Goal: Transaction & Acquisition: Register for event/course

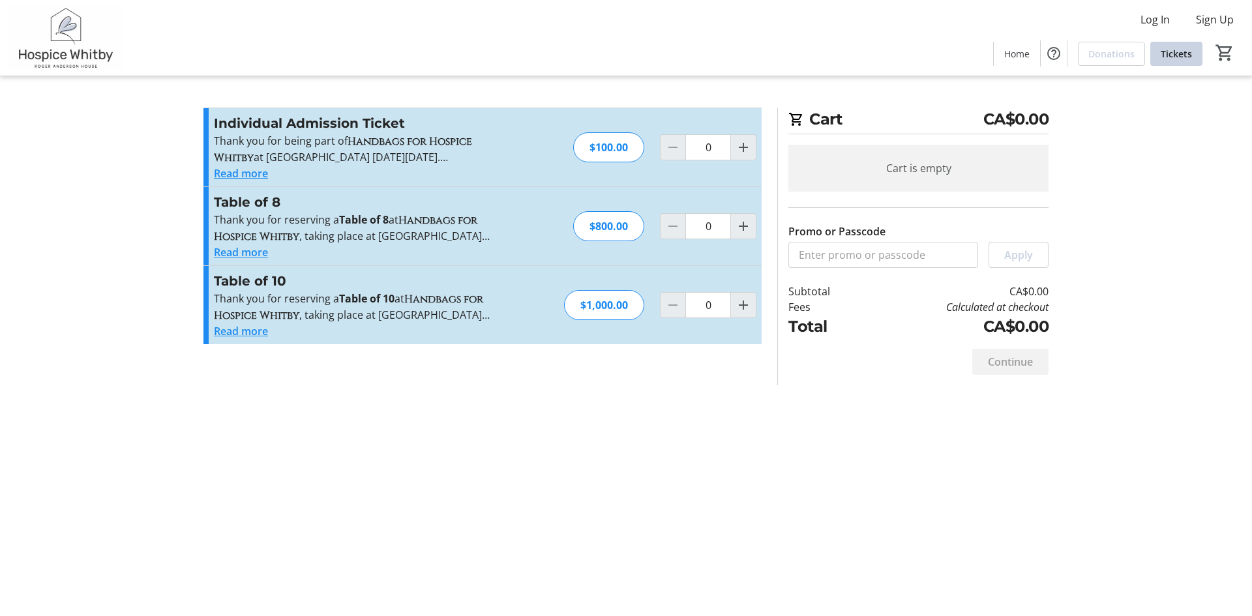
click at [464, 477] on div "Cart CA$0.00 Cart is empty Promo or Passcode Apply Subtotal CA$0.00 Fees Calcul…" at bounding box center [626, 308] width 861 height 616
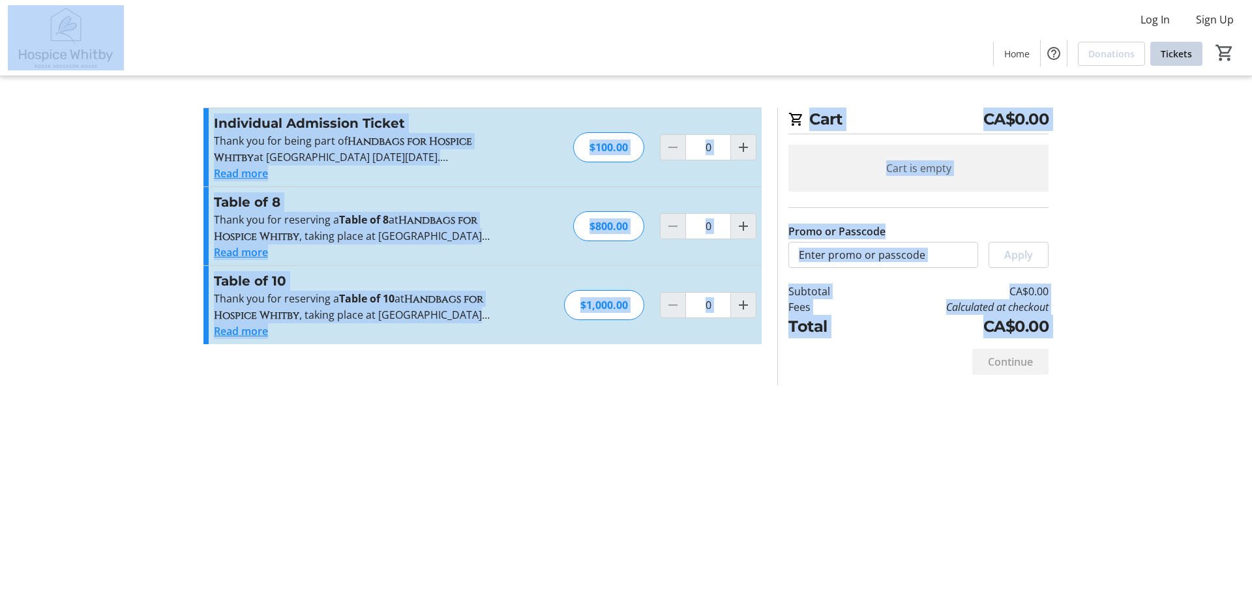
copy body "Lor Ip Dolo Si Amet Consectet Adipisc 6 Elit Seddoeius Tempori Utla ET$0.53 Dol…"
click at [302, 337] on div "Read more" at bounding box center [356, 331] width 285 height 16
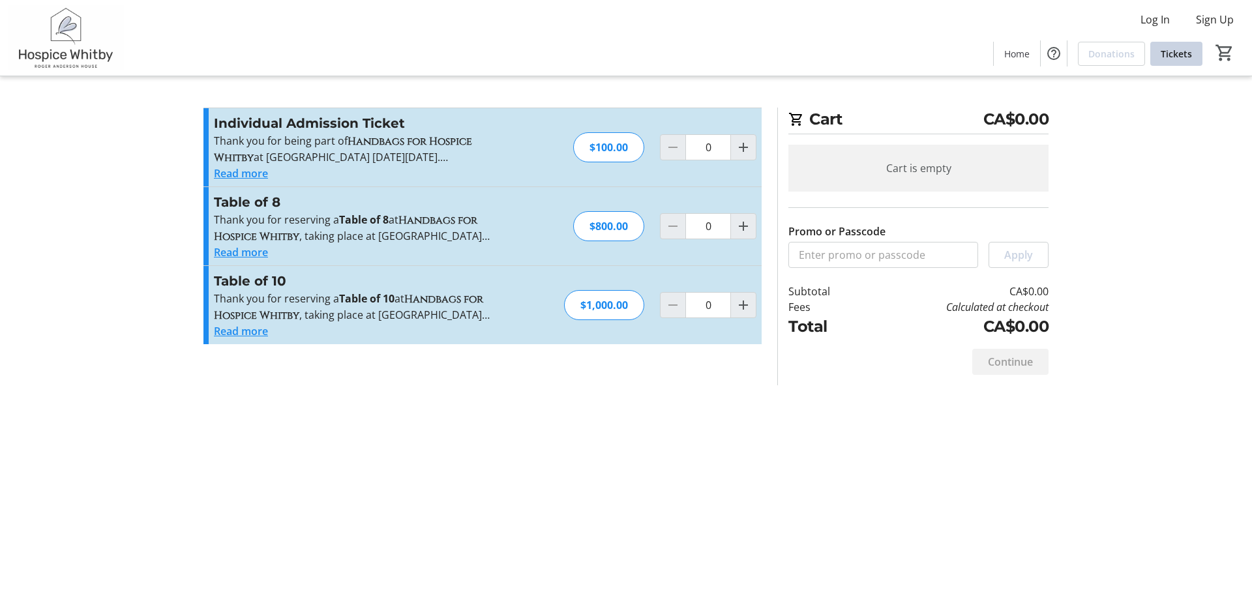
click at [256, 173] on button "Read more" at bounding box center [241, 174] width 54 height 16
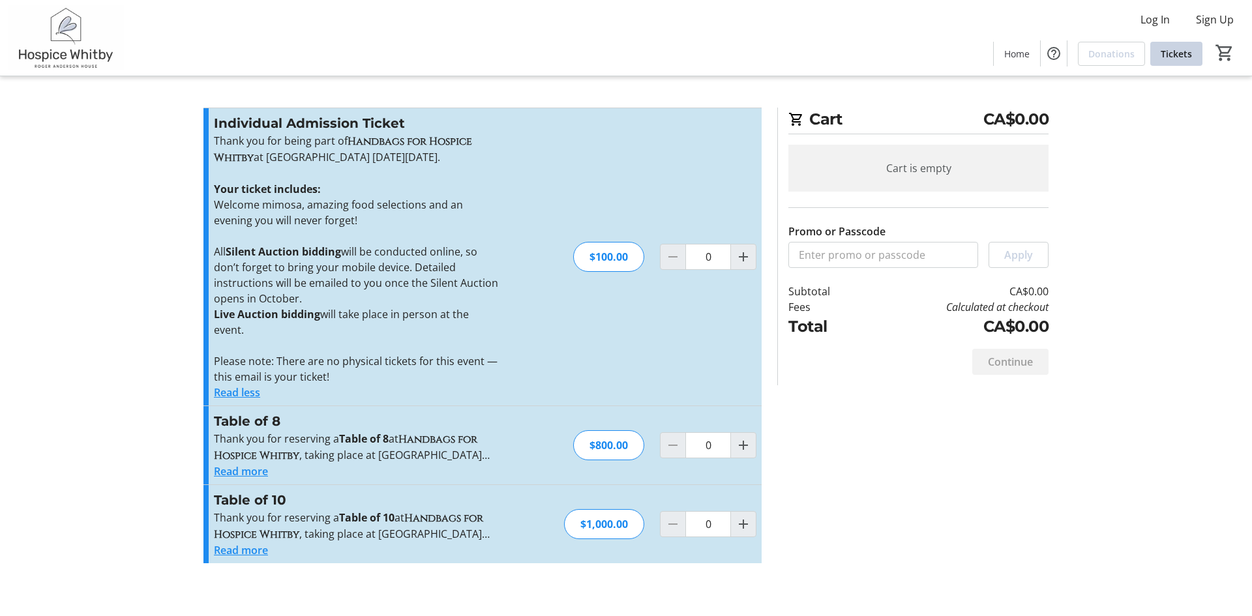
click at [237, 479] on button "Read more" at bounding box center [241, 472] width 54 height 16
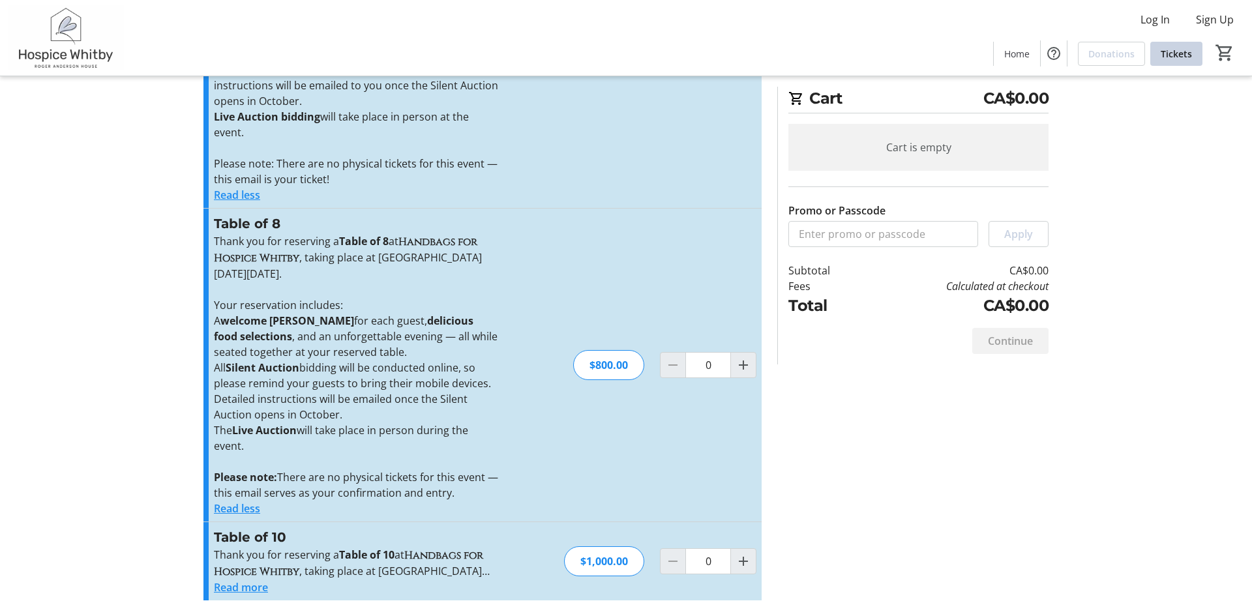
scroll to position [213, 0]
click at [251, 586] on button "Read more" at bounding box center [241, 588] width 54 height 16
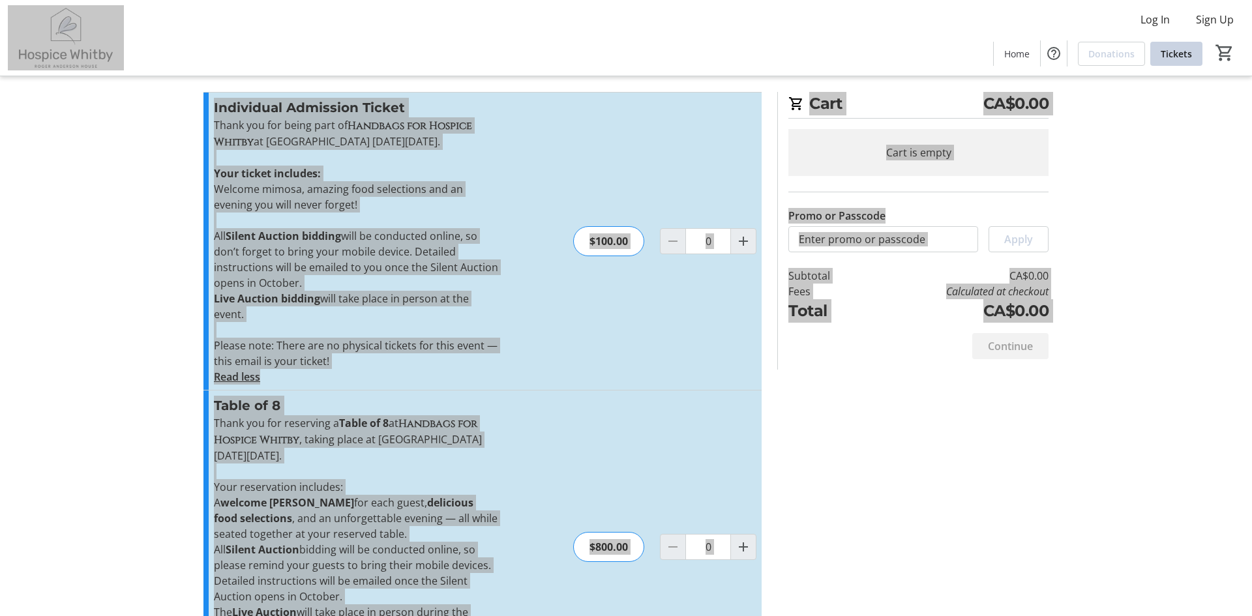
scroll to position [0, 0]
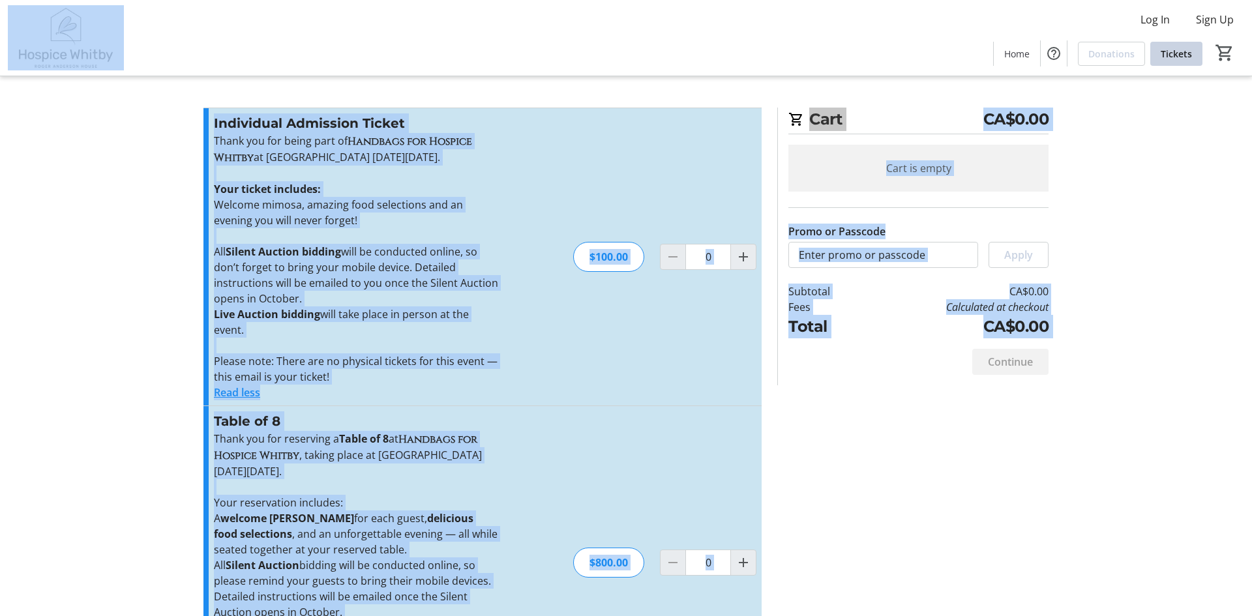
click at [140, 186] on tr-checkout-feature-upsell-ui "Cart CA$0.00 Cart is empty Promo or Passcode Apply Subtotal CA$0.00 Fees Calcul…" at bounding box center [626, 524] width 1252 height 1048
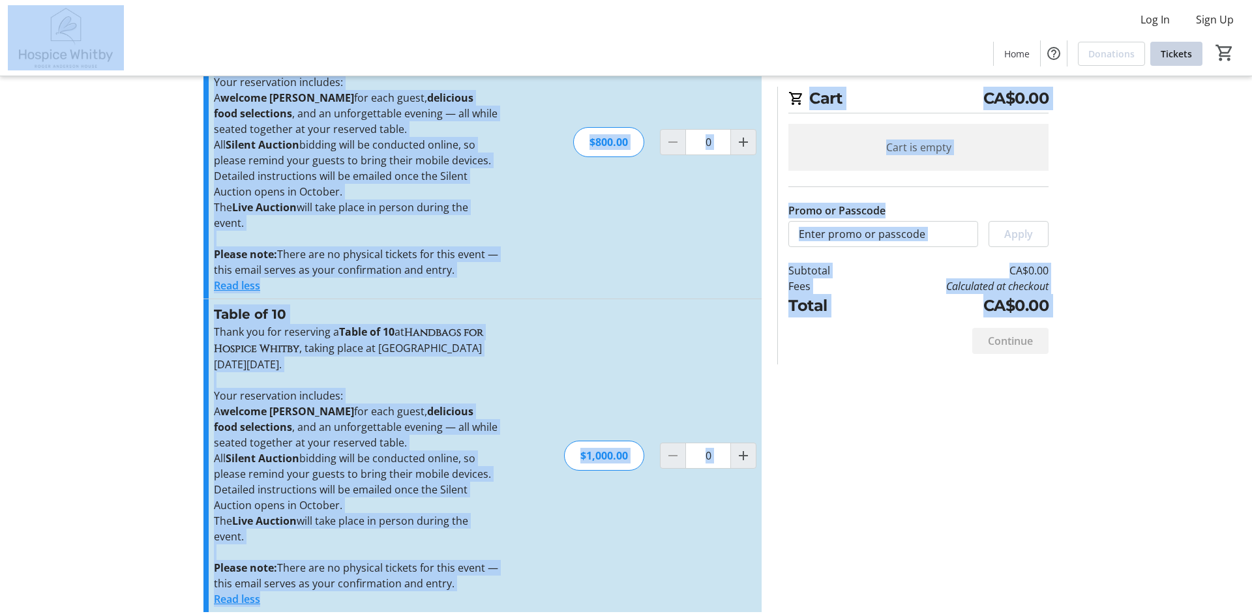
scroll to position [448, 0]
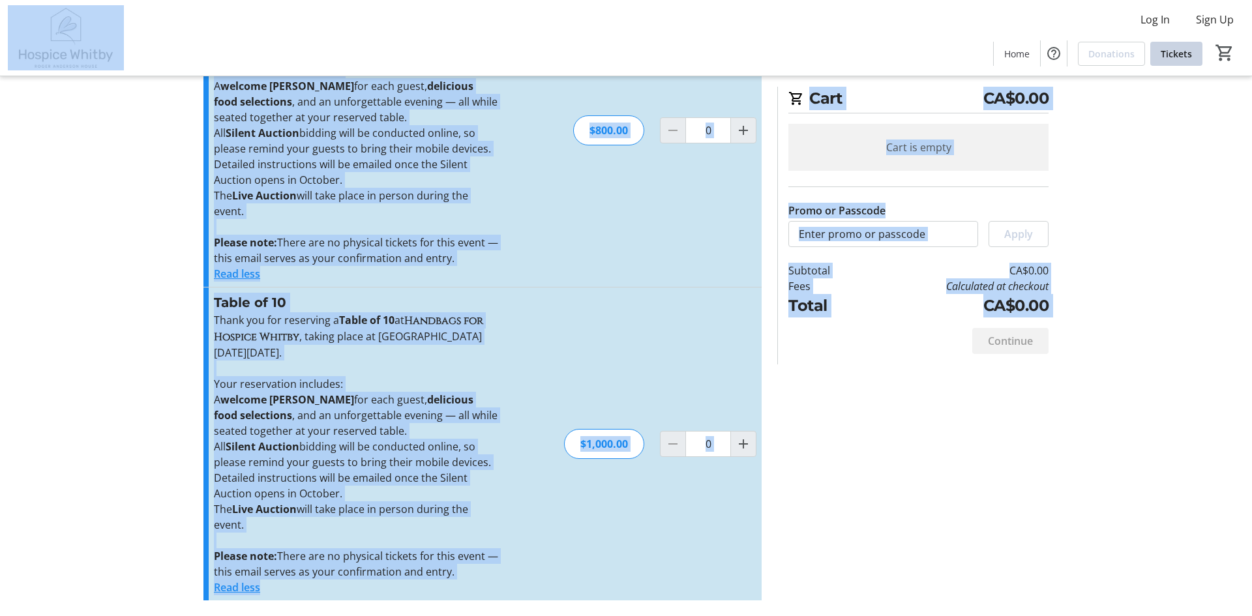
click at [245, 589] on button "Read less" at bounding box center [237, 588] width 46 height 16
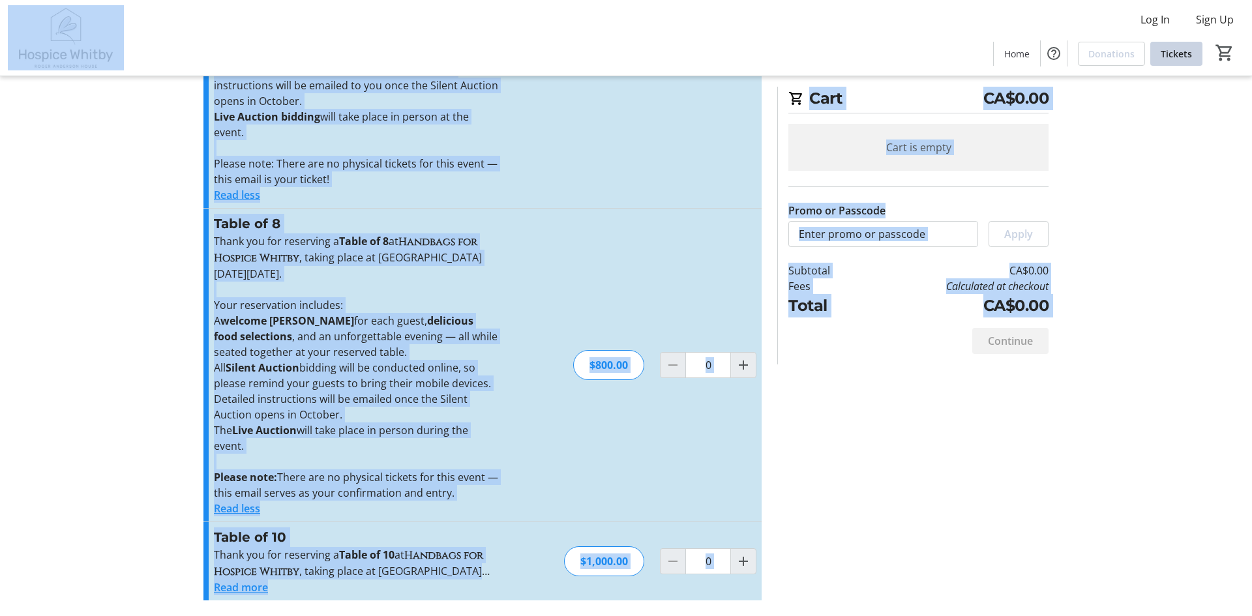
scroll to position [213, 0]
click at [233, 195] on button "Read less" at bounding box center [237, 195] width 46 height 16
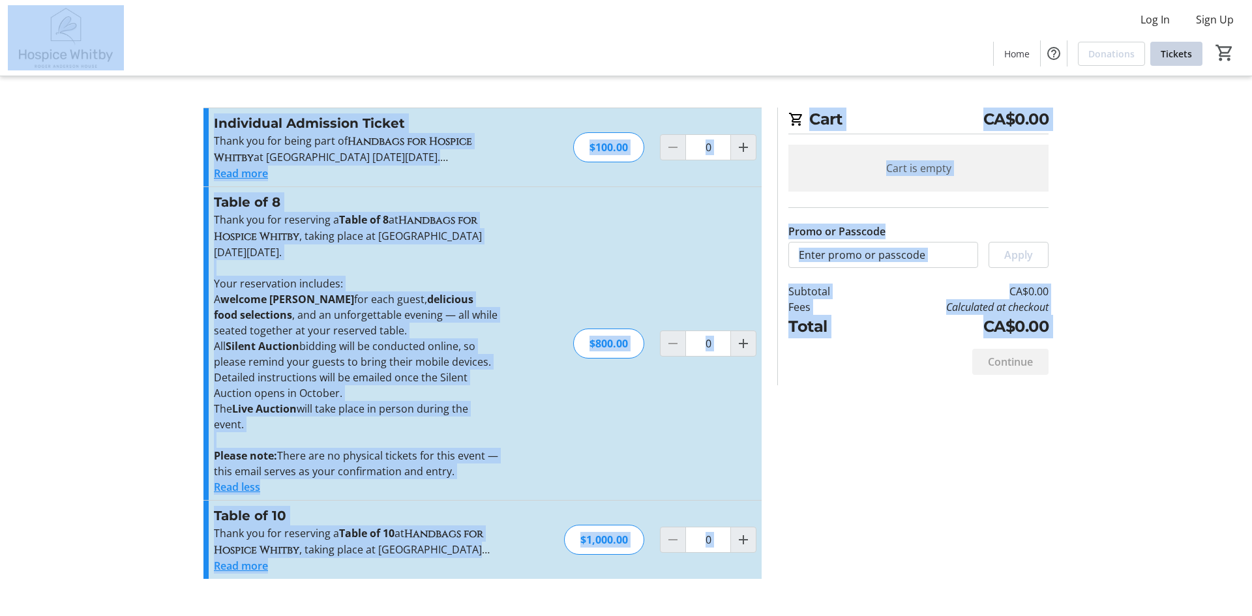
click at [234, 489] on button "Read less" at bounding box center [237, 487] width 46 height 16
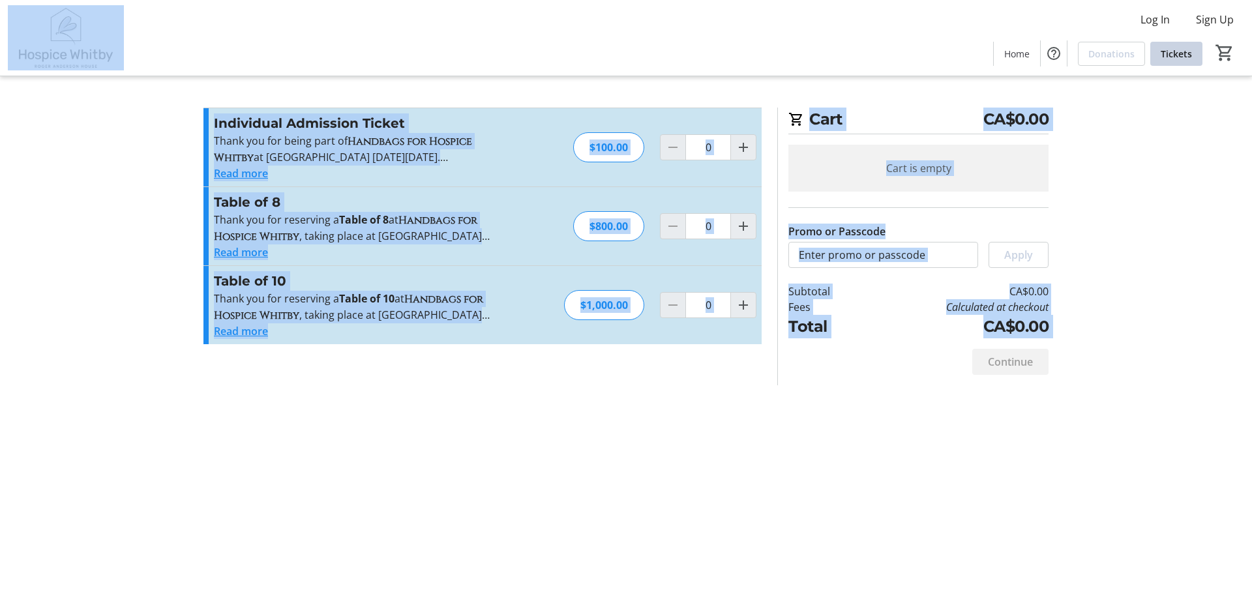
click at [349, 439] on div "Cart CA$0.00 Cart is empty Promo or Passcode Apply Subtotal CA$0.00 Fees Calcul…" at bounding box center [626, 308] width 861 height 616
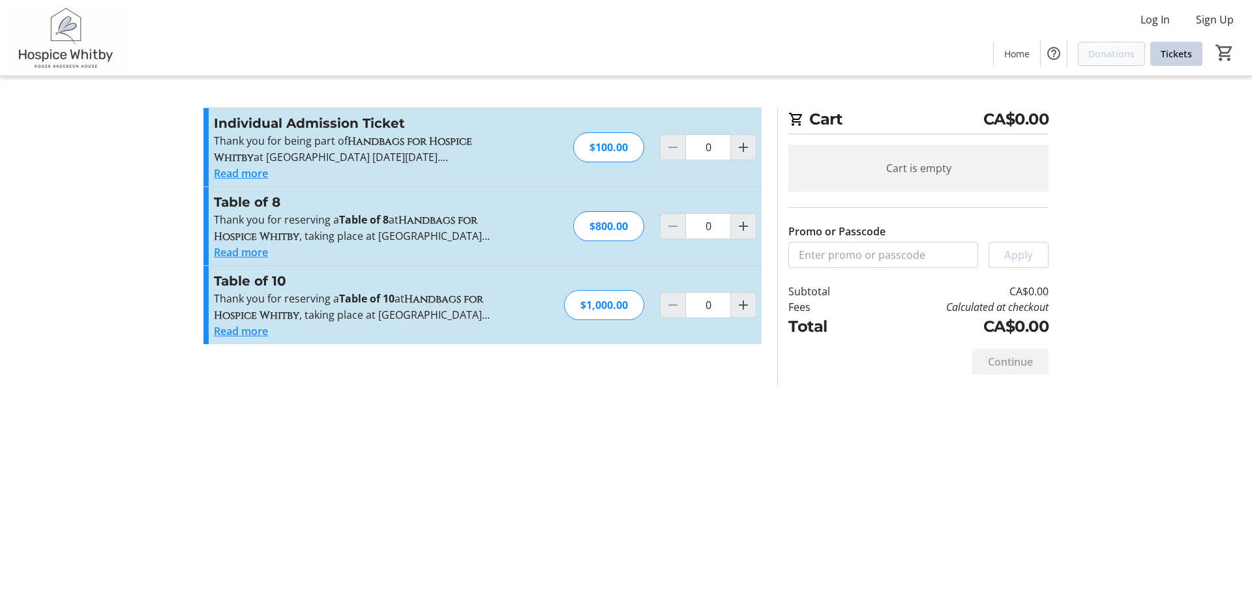
click at [1112, 56] on span "Donations" at bounding box center [1111, 54] width 46 height 14
click at [350, 140] on strong "Handbags for Hospice Whitby" at bounding box center [343, 149] width 258 height 31
copy strong "Handbags for Hospice Whitby"
drag, startPoint x: 348, startPoint y: 139, endPoint x: 252, endPoint y: 158, distance: 97.7
click at [252, 158] on strong "Handbags for Hospice Whitby" at bounding box center [343, 149] width 258 height 31
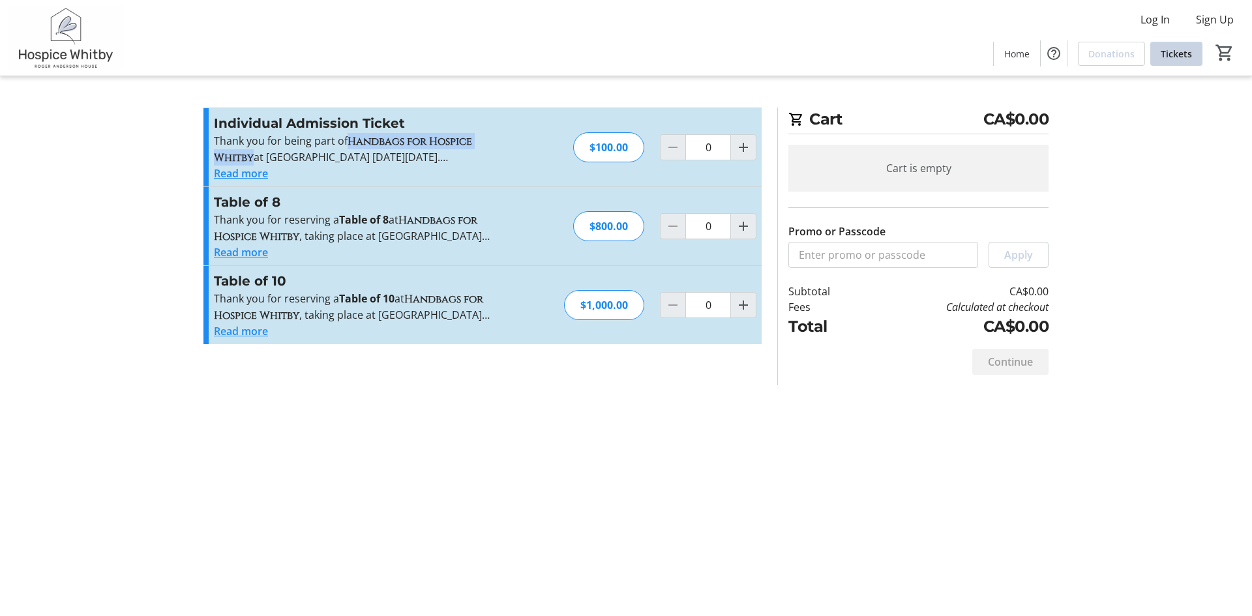
click at [341, 327] on div "Read more" at bounding box center [356, 331] width 285 height 16
click at [435, 257] on div "Read more" at bounding box center [356, 253] width 285 height 16
click at [246, 252] on button "Read more" at bounding box center [241, 253] width 54 height 16
